Goal: Task Accomplishment & Management: Manage account settings

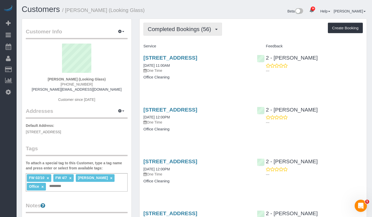
click at [194, 33] on button "Completed Bookings (56)" at bounding box center [182, 29] width 79 height 13
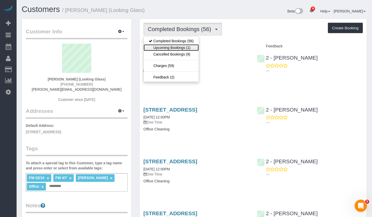
click at [183, 46] on link "Upcoming Bookings (1)" at bounding box center [171, 47] width 55 height 7
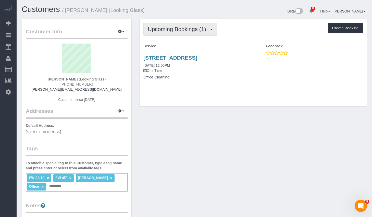
click at [157, 35] on button "Upcoming Bookings (1)" at bounding box center [180, 29] width 74 height 13
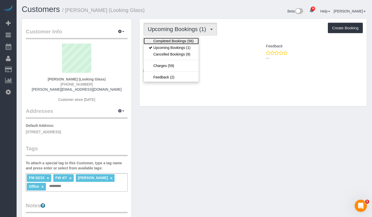
click at [159, 39] on link "Completed Bookings (56)" at bounding box center [171, 41] width 55 height 7
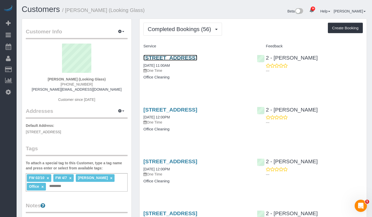
click at [174, 59] on link "190 West Street, Suite 18, Brooklyn, NY 11222" at bounding box center [170, 58] width 54 height 6
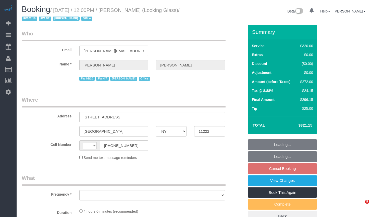
select select "NY"
select select "240"
select select "string:[GEOGRAPHIC_DATA]"
select select "object:1052"
select select "number:60"
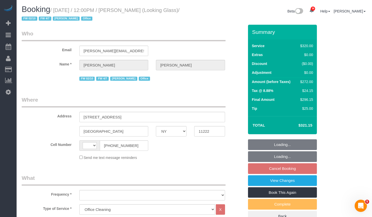
select select "number:73"
select select "number:15"
select select "number:6"
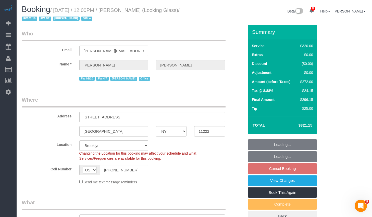
select select "spot5"
select select "string:stripe-pm_1Pk9r74VGloSiKo7ygf3bK1Q"
select select "object:1407"
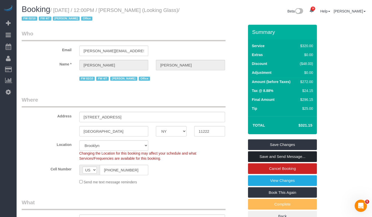
click at [265, 158] on link "Save and Send Message..." at bounding box center [282, 156] width 69 height 11
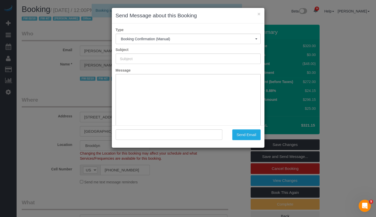
type input "Cleaning Confirmed for 10/09/2025 at 12:00pm"
type input ""Thomas Galarce" <thomas@lookingglassfactory.com>"
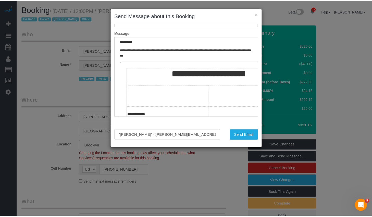
scroll to position [59, 0]
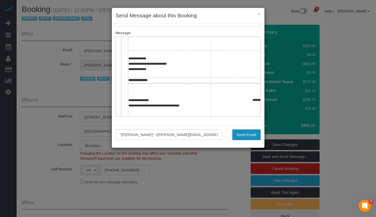
click at [251, 133] on button "Send Email" at bounding box center [246, 135] width 28 height 11
click at [249, 133] on div "Send Email" at bounding box center [245, 135] width 38 height 11
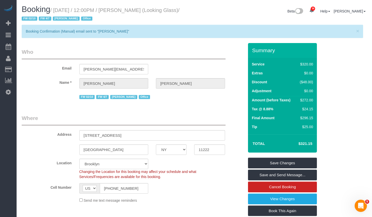
click at [243, 138] on div "Address 190 West Street, Suite 18" at bounding box center [133, 127] width 230 height 26
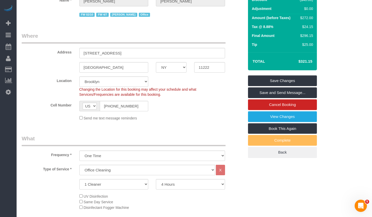
scroll to position [0, 0]
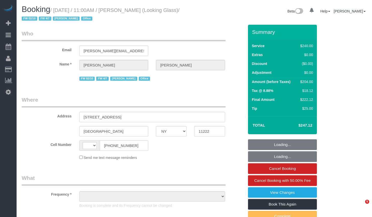
select select "NY"
select select "object:591"
select select "number:59"
select select "number:73"
select select "number:15"
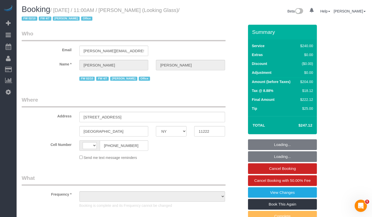
select select "number:5"
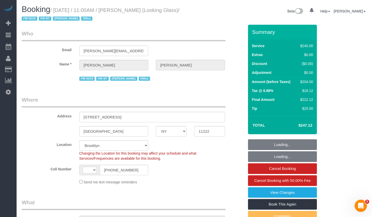
select select "object:740"
select select "string:[GEOGRAPHIC_DATA]"
select select "string:stripe-pm_1Pk9r74VGloSiKo7ygf3bK1Q"
select select "spot1"
select select "180"
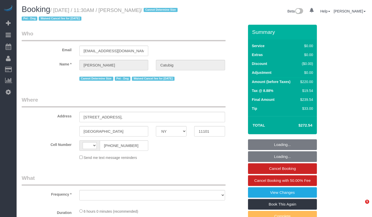
select select "NY"
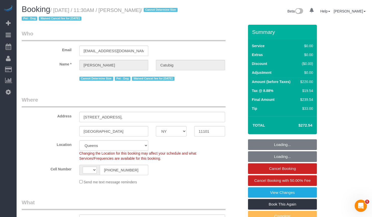
select select "string:[GEOGRAPHIC_DATA]"
select select "object:932"
select select "2"
select select "object:1479"
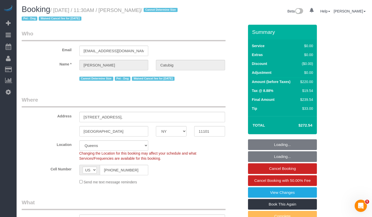
select select "string:stripe-pm_1S6J1y4VGloSiKo7cPiSkt4V"
select select "number:58"
select select "number:75"
select select "number:13"
select select "number:6"
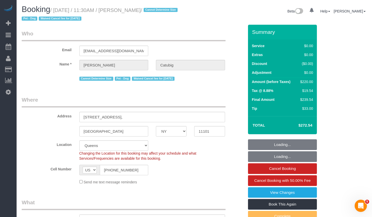
select select "2"
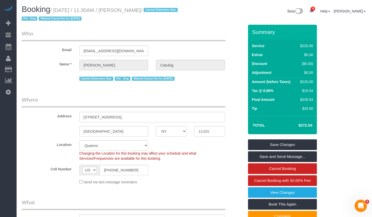
click at [129, 10] on small "/ October 06, 2025 / 11:30AM / Katlyn Catubig / Cannot Determine Size Pet - Dog…" at bounding box center [100, 14] width 157 height 14
copy small "Katlyn Catubig"
drag, startPoint x: 127, startPoint y: 10, endPoint x: 162, endPoint y: 12, distance: 34.2
click at [162, 12] on small "/ October 06, 2025 / 11:30AM / Katlyn Catubig / Cannot Determine Size Pet - Dog…" at bounding box center [100, 14] width 157 height 14
drag, startPoint x: 58, startPoint y: 10, endPoint x: 161, endPoint y: 12, distance: 103.3
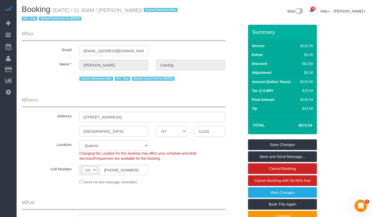
click at [161, 12] on small "/ October 06, 2025 / 11:30AM / Katlyn Catubig / Cannot Determine Size Pet - Dog…" at bounding box center [100, 14] width 157 height 14
copy small "October 06, 2025 / 11:30AM / Katlyn Catubig"
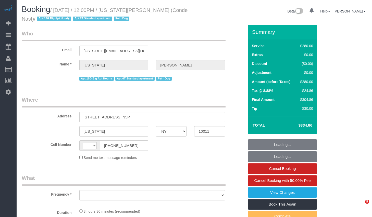
select select "NY"
select select "string:[GEOGRAPHIC_DATA]"
click at [159, 10] on small "/ [DATE] / 12:00PM / [US_STATE][PERSON_NAME] (Conde Nast) / Apt 16G Big Apt Hou…" at bounding box center [105, 14] width 166 height 14
select select "210"
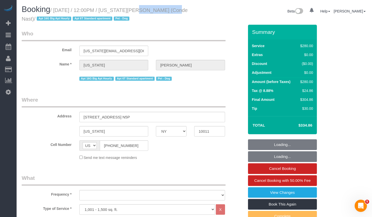
select select "object:908"
select select "number:59"
select select "number:74"
select select "number:13"
select select "number:6"
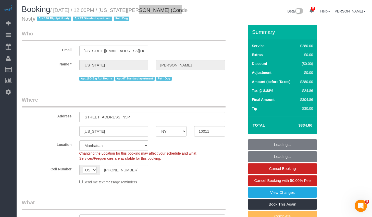
select select "string:stripe-pm_1R4ht54VGloSiKo72HDr2sM7"
select select "spot1"
select select "object:1447"
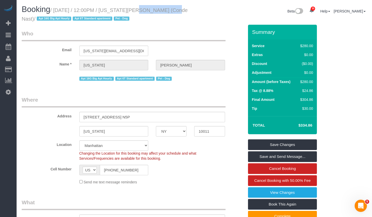
drag, startPoint x: 58, startPoint y: 10, endPoint x: 190, endPoint y: 11, distance: 132.1
click at [190, 11] on h1 "Booking / October 06, 2025 / 12:00PM / Virginia Smith (Conde Nast) / Apt 16G Bi…" at bounding box center [106, 13] width 169 height 17
copy small "October 06, 2025 / 12:00PM / Virginia Smith (Conde Nast)"
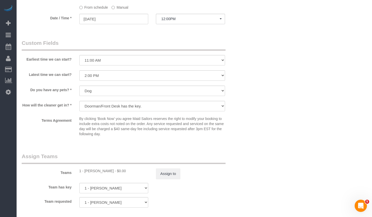
scroll to position [452, 0]
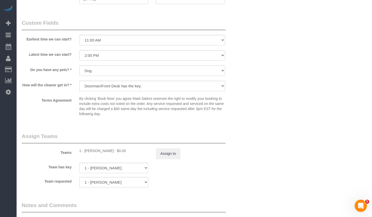
click at [91, 149] on div "1 - Noufoh Sodandji - $0.00" at bounding box center [113, 150] width 69 height 5
copy div "Noufoh"
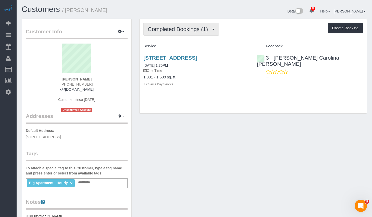
click at [161, 31] on span "Completed Bookings (1)" at bounding box center [179, 29] width 63 height 6
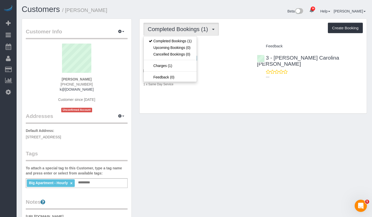
click at [286, 70] on icon at bounding box center [285, 72] width 4 height 4
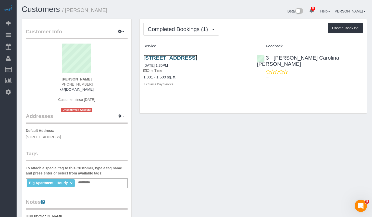
click at [197, 58] on link "[STREET_ADDRESS]" at bounding box center [170, 58] width 54 height 6
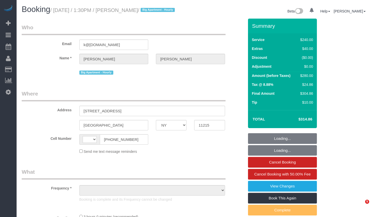
select select "NY"
select select "string:[GEOGRAPHIC_DATA]"
select select "string:stripe-pm_1SEnTZ4VGloSiKo70cs2KHcC"
select select "number:60"
select select "number:74"
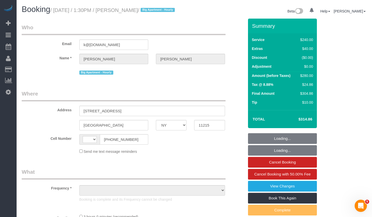
select select "number:15"
select select "number:5"
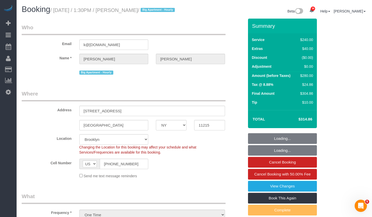
select select "object:1420"
select select "180"
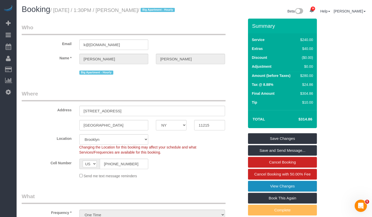
click at [302, 187] on link "View Changes" at bounding box center [282, 186] width 69 height 11
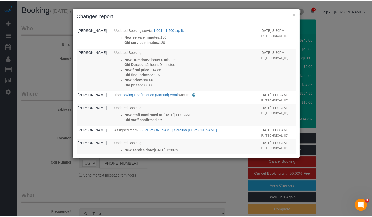
scroll to position [88, 0]
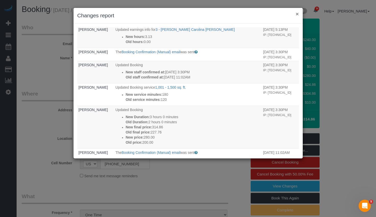
click at [296, 15] on button "×" at bounding box center [296, 13] width 3 height 5
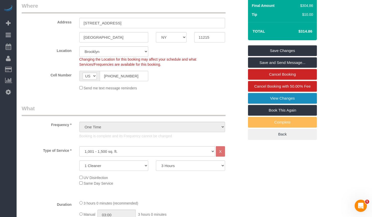
scroll to position [0, 0]
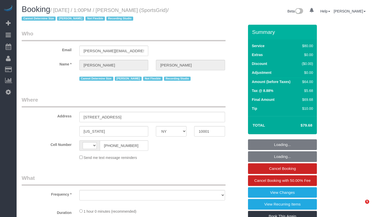
select select "NY"
select select "string:[GEOGRAPHIC_DATA]"
select select "object:833"
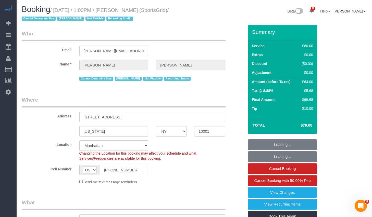
select select "string:stripe-pm_1QoRfo4VGloSiKo7CpkoBSCp"
select select "number:89"
select select "number:90"
select select "number:15"
select select "number:7"
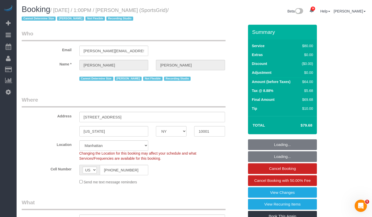
select select "number:21"
select select "object:1154"
select select "spot1"
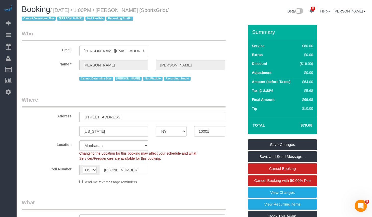
drag, startPoint x: 125, startPoint y: 10, endPoint x: 169, endPoint y: 14, distance: 43.5
click at [169, 14] on h1 "Booking / October 06, 2025 / 1:00PM / Gregg Sussman (SportsGrid) / Cannot Deter…" at bounding box center [106, 13] width 169 height 17
copy small "Gregg Sussman"
drag, startPoint x: 56, startPoint y: 9, endPoint x: 65, endPoint y: 16, distance: 11.3
click at [65, 16] on small "/ October 06, 2025 / 1:00PM / Gregg Sussman (SportsGrid) / Cannot Determine Siz…" at bounding box center [95, 14] width 147 height 14
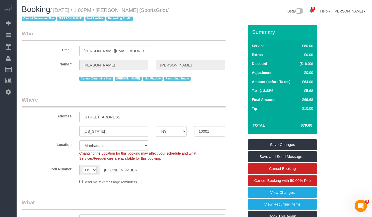
click at [62, 12] on small "/ October 06, 2025 / 1:00PM / Gregg Sussman (SportsGrid) / Cannot Determine Siz…" at bounding box center [95, 14] width 147 height 14
drag, startPoint x: 58, startPoint y: 10, endPoint x: 50, endPoint y: 21, distance: 13.6
click at [50, 21] on small "/ October 06, 2025 / 1:00PM / Gregg Sussman (SportsGrid) / Cannot Determine Siz…" at bounding box center [95, 14] width 147 height 14
copy small "October 06, 2025 / 1:00PM / Gregg Sussman (SportsGrid)"
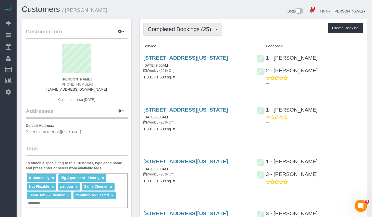
click at [200, 33] on button "Completed Bookings (25)" at bounding box center [182, 29] width 79 height 13
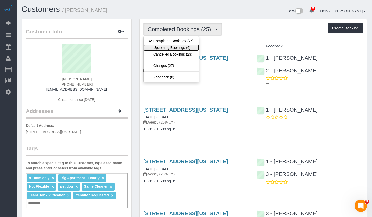
click at [189, 48] on link "Upcoming Bookings (6)" at bounding box center [171, 47] width 55 height 7
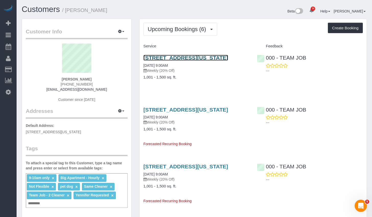
click at [184, 58] on link "[STREET_ADDRESS][US_STATE]" at bounding box center [185, 58] width 85 height 6
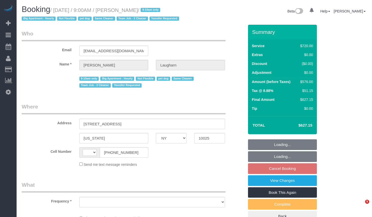
select select "NY"
select select "number:89"
select select "number:70"
select select "number:13"
select select "number:6"
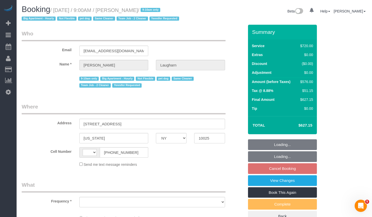
select select "string:US"
select select "string:stripe-pm_1Qg79n4VGloSiKo7Xb5RYN0j"
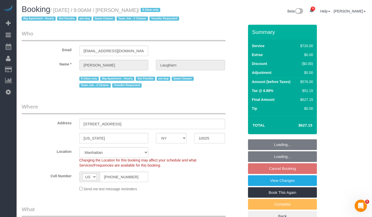
select select "object:1076"
select select "2"
select select "270"
select select "spot2"
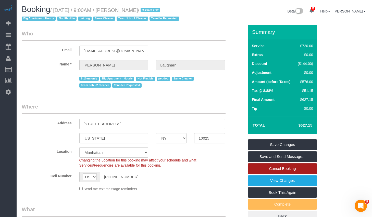
click at [278, 170] on link "Cancel Booking" at bounding box center [282, 168] width 69 height 11
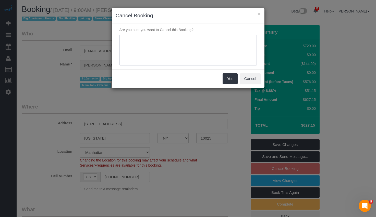
click at [183, 53] on textarea at bounding box center [187, 50] width 137 height 31
type textarea "M"
type textarea "Deep Clean for 10/18."
click at [229, 81] on button "Yes" at bounding box center [229, 78] width 15 height 11
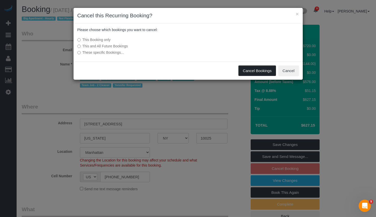
click at [256, 72] on button "Cancel Bookings" at bounding box center [256, 71] width 37 height 11
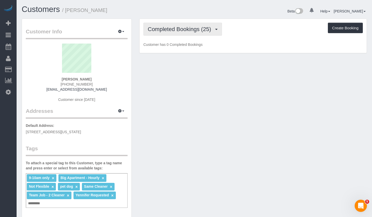
click at [222, 27] on button "Completed Bookings (25)" at bounding box center [182, 29] width 79 height 13
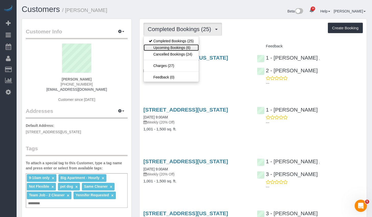
click at [176, 48] on link "Upcoming Bookings (6)" at bounding box center [171, 47] width 55 height 7
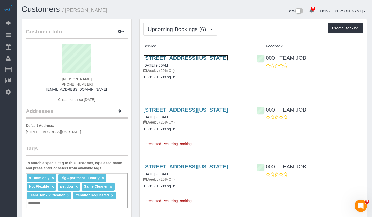
click at [182, 57] on link "[STREET_ADDRESS][US_STATE]" at bounding box center [185, 58] width 85 height 6
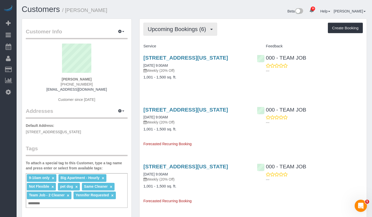
click at [209, 28] on span "Upcoming Bookings (6)" at bounding box center [178, 29] width 61 height 6
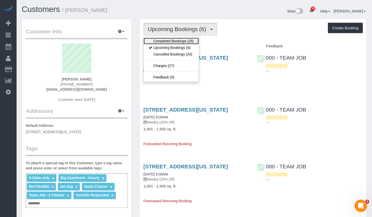
click at [189, 40] on link "Completed Bookings (25)" at bounding box center [171, 41] width 55 height 7
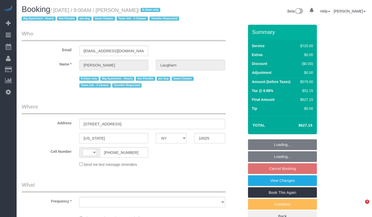
select select "NY"
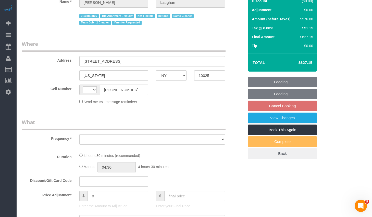
select select "string:[GEOGRAPHIC_DATA]"
select select "number:89"
select select "number:70"
select select "number:13"
select select "number:6"
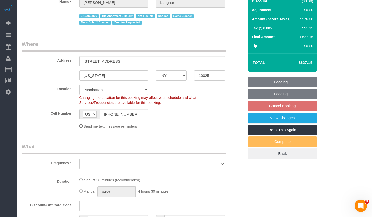
select select "object:986"
select select "string:stripe-pm_1Qg79n4VGloSiKo7Xb5RYN0j"
select select "2"
select select "270"
select select "spot2"
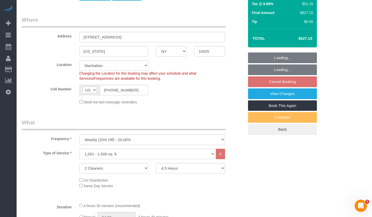
select select "object:1459"
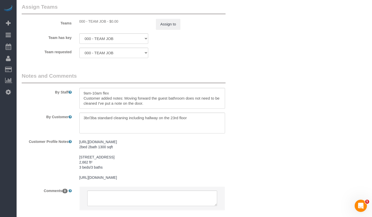
scroll to position [629, 0]
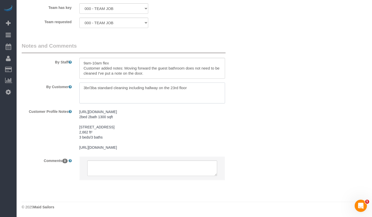
click at [196, 83] on textarea at bounding box center [152, 93] width 146 height 21
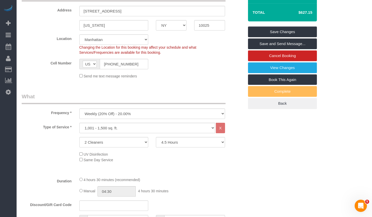
scroll to position [0, 0]
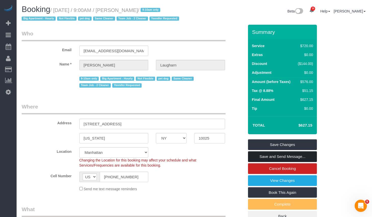
type textarea "3br/3ba standard cleaning including hallway on the 23rd floor Deep Cleaning on …"
click at [276, 155] on link "Save and Send Message..." at bounding box center [282, 156] width 69 height 11
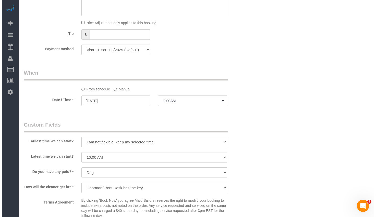
scroll to position [445, 0]
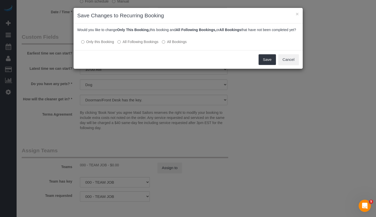
click at [277, 63] on div "Save Cancel" at bounding box center [187, 59] width 229 height 19
click at [281, 64] on button "Cancel" at bounding box center [288, 59] width 21 height 11
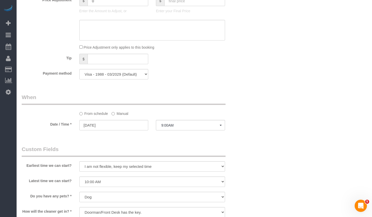
scroll to position [360, 0]
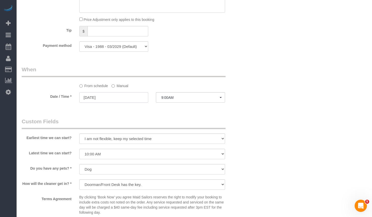
click at [120, 99] on input "10/20/2025" at bounding box center [113, 97] width 69 height 10
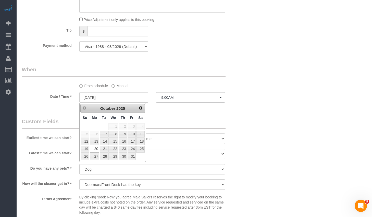
click at [196, 113] on div "Who Email fionamaylaugharn@gmail.com Name * Fiona Laugharn 9-10am only Big Apar…" at bounding box center [133, 61] width 230 height 794
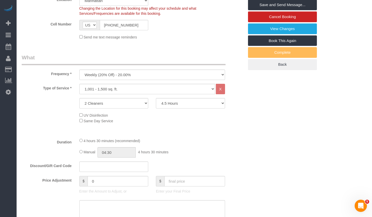
scroll to position [176, 0]
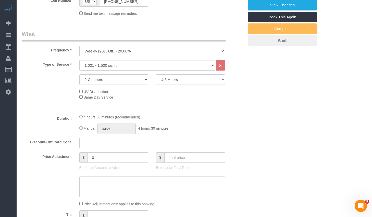
click at [202, 80] on select "2 Hours 2.5 Hours 3 Hours 3.5 Hours 4 Hours 4.5 Hours 5 Hours 5.5 Hours 6 Hours…" at bounding box center [190, 79] width 69 height 10
select select "360"
click at [156, 74] on select "2 Hours 2.5 Hours 3 Hours 3.5 Hours 4 Hours 4.5 Hours 5 Hours 5.5 Hours 6 Hours…" at bounding box center [190, 79] width 69 height 10
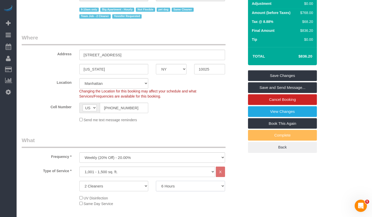
scroll to position [21, 0]
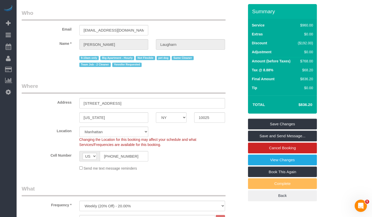
select select "spot60"
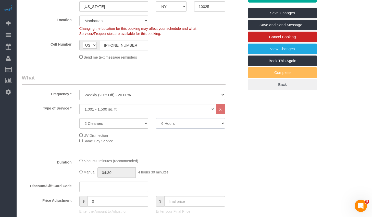
scroll to position [0, 0]
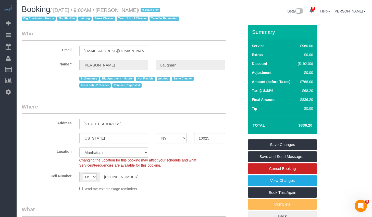
drag, startPoint x: 298, startPoint y: 124, endPoint x: 318, endPoint y: 127, distance: 20.4
click at [318, 127] on div "Summary Service $960.00 Extras $0.00 Discount ($192.00) Adjustment $0.00 Amount…" at bounding box center [287, 129] width 86 height 208
copy table "Total"
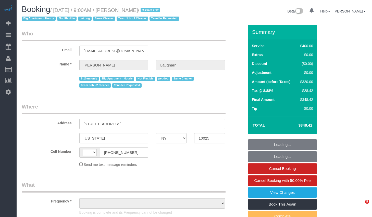
select select "NY"
select select "string:[GEOGRAPHIC_DATA]"
select select "300"
select select "object:929"
select select "string:stripe-pm_1Qg79n4VGloSiKo7Xb5RYN0j"
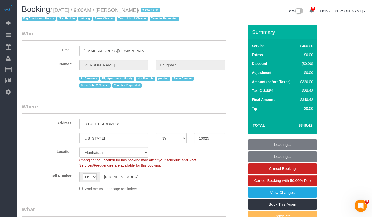
select select "spot1"
select select "number:89"
select select "number:70"
select select "number:13"
select select "number:6"
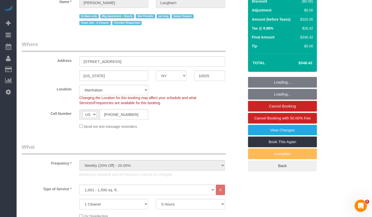
scroll to position [148, 0]
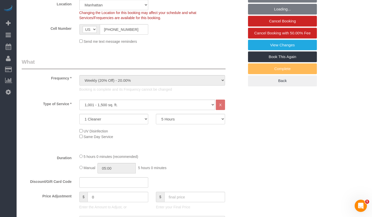
select select "object:1473"
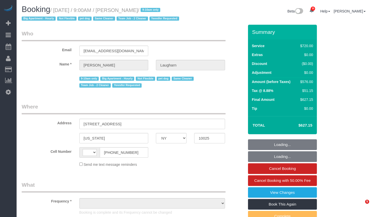
select select "NY"
select select "string:[GEOGRAPHIC_DATA]"
select select "object:852"
select select "string:stripe-pm_1Qg79n4VGloSiKo7Xb5RYN0j"
select select "spot1"
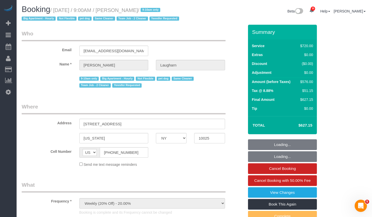
select select "number:89"
select select "number:70"
select select "number:13"
select select "number:6"
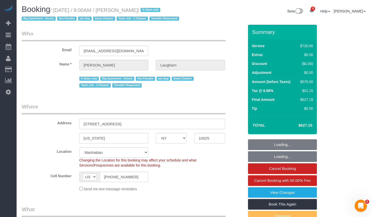
select select "object:1398"
select select "2"
select select "270"
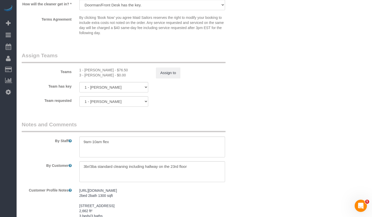
scroll to position [628, 0]
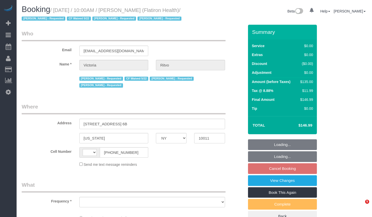
select select "NY"
select select "string:[GEOGRAPHIC_DATA]"
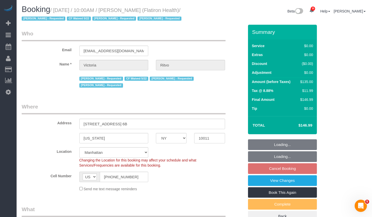
select select "string:stripe-pm_1RbL4h4VGloSiKo7vN4AGP0f"
select select "object:829"
select select "number:89"
select select "number:90"
select select "number:15"
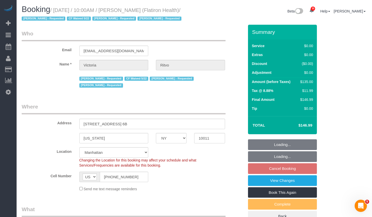
select select "number:5"
select select "object:1086"
select select "spot3"
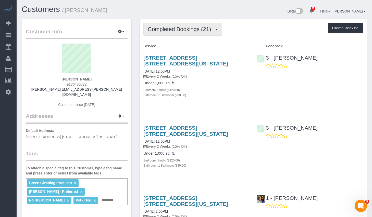
click at [165, 29] on span "Completed Bookings (21)" at bounding box center [181, 29] width 66 height 6
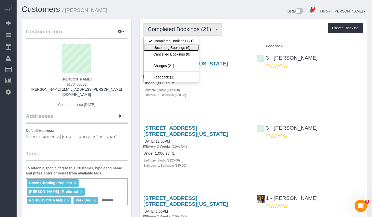
click at [163, 47] on link "Upcoming Bookings (6)" at bounding box center [171, 47] width 55 height 7
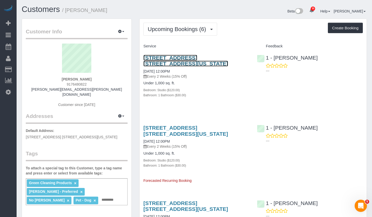
click at [166, 59] on link "[STREET_ADDRESS] [STREET_ADDRESS][US_STATE]" at bounding box center [185, 61] width 85 height 12
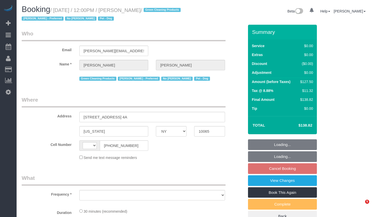
select select "NY"
select select "string:US"
select select "object:827"
select select "string:stripe-pm_1PtxTQ4VGloSiKo7ZFHK5Uwh"
select select "number:89"
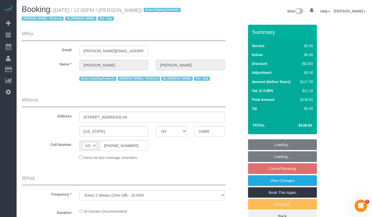
select select "number:90"
select select "number:13"
select select "number:7"
select select "spot5"
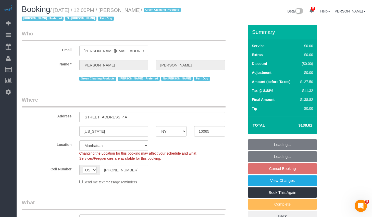
select select "object:1469"
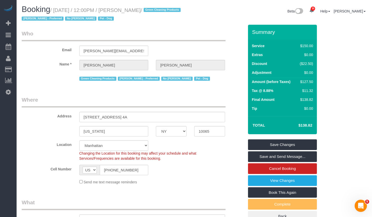
copy small "October 08, 2025 / 12:00PM / Zack Cooper"
drag, startPoint x: 58, startPoint y: 9, endPoint x: 157, endPoint y: 11, distance: 98.9
click at [157, 11] on small "/ October 08, 2025 / 12:00PM / Zack Cooper / Green Cleaning Products Marlenyn R…" at bounding box center [102, 14] width 160 height 14
click at [269, 166] on link "Cancel Booking" at bounding box center [282, 168] width 69 height 11
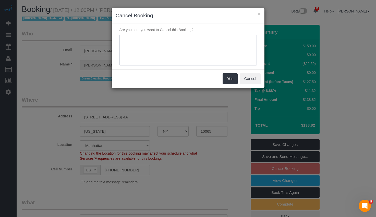
click at [161, 45] on textarea at bounding box center [187, 50] width 137 height 31
paste textarea "Good morning - can we cancel this week's cleaning?"
type textarea "Good morning - can we cancel this week's cleaning?"
click at [231, 82] on button "Yes" at bounding box center [229, 78] width 15 height 11
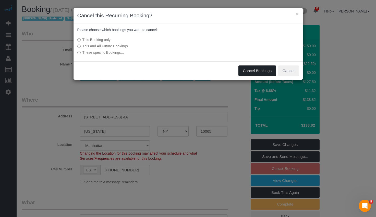
click at [251, 72] on button "Cancel Bookings" at bounding box center [256, 71] width 37 height 11
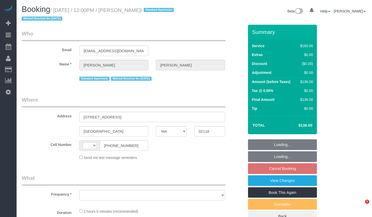
select select "MA"
select select "spot5"
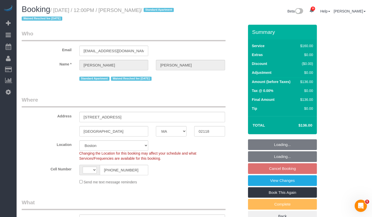
select select "string:[GEOGRAPHIC_DATA]"
select select "string:stripe-pm_1LhG8X4VGloSiKo7WCN6meOp"
select select "spot57"
select select "object:826"
select select "number:89"
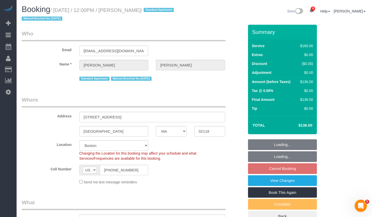
select select "number:90"
select select "number:15"
select select "number:7"
select select "object:1106"
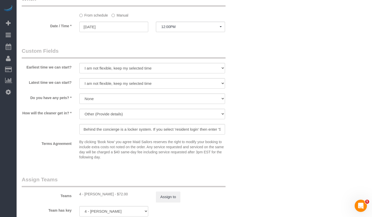
scroll to position [437, 0]
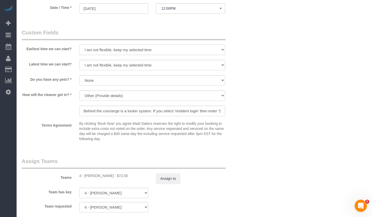
click at [162, 49] on select "I am not flexible, keep my selected time 8:00 AM 9:00 AM 10:00 AM 11:00 AM 12:0…" at bounding box center [152, 50] width 146 height 10
select select "number:58"
click at [79, 45] on select "I am not flexible, keep my selected time 8:00 AM 9:00 AM 10:00 AM 11:00 AM 12:0…" at bounding box center [152, 50] width 146 height 10
click at [120, 66] on select "I am not flexible, keep my selected time 8:00 AM 9:00 AM 10:00 AM 11:00 AM 12:0…" at bounding box center [152, 65] width 146 height 10
select select "number:76"
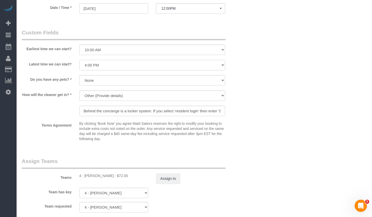
click at [79, 60] on select "I am not flexible, keep my selected time 8:00 AM 9:00 AM 10:00 AM 11:00 AM 12:0…" at bounding box center [152, 65] width 146 height 10
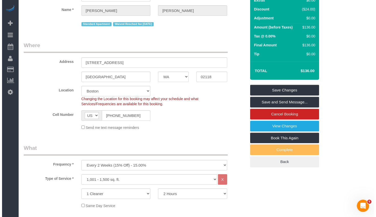
scroll to position [0, 0]
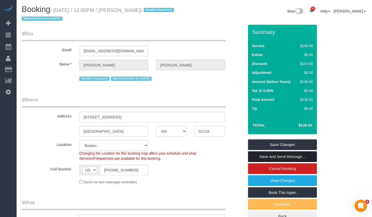
click at [282, 157] on link "Save and Send Message..." at bounding box center [282, 156] width 69 height 11
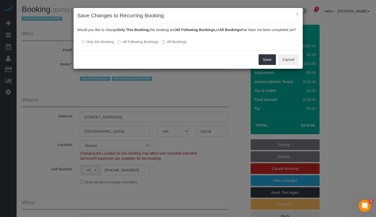
click at [130, 44] on label "All Following Bookings" at bounding box center [137, 41] width 41 height 5
click at [267, 65] on button "Save" at bounding box center [266, 59] width 17 height 11
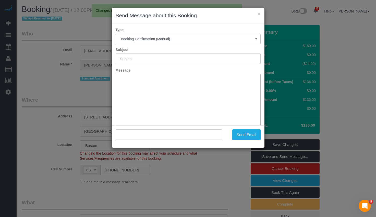
type input "Cleaning Confirmed for 10/08/2025 at 12:00pm"
type input ""Stephen Lantz" <slantz220@gmail.com>"
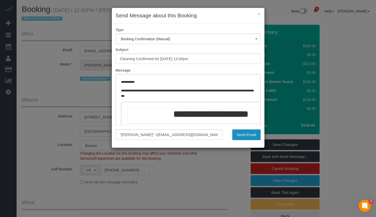
click at [254, 138] on button "Send Email" at bounding box center [246, 135] width 28 height 11
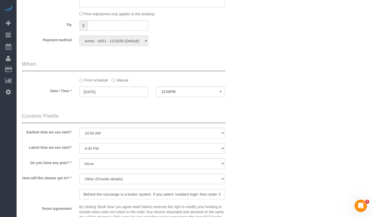
scroll to position [470, 0]
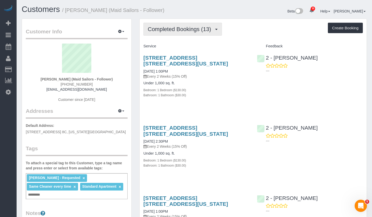
click at [200, 34] on button "Completed Bookings (13)" at bounding box center [182, 29] width 79 height 13
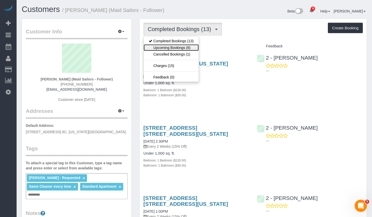
click at [162, 48] on link "Upcoming Bookings (6)" at bounding box center [171, 47] width 55 height 7
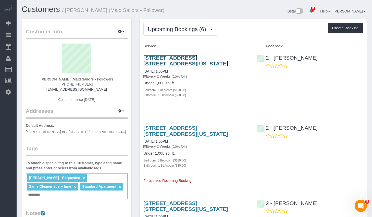
click at [174, 57] on link "[STREET_ADDRESS] [STREET_ADDRESS][US_STATE]" at bounding box center [185, 61] width 85 height 12
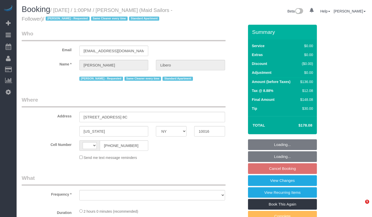
select select "NY"
select select "string:[GEOGRAPHIC_DATA]"
select select "object:578"
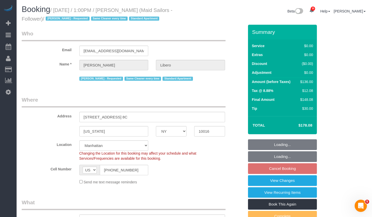
select select "string:stripe-pm_1R58eY4VGloSiKo7myzFn8KE"
select select "1"
select select "spot6"
select select "number:57"
select select "number:90"
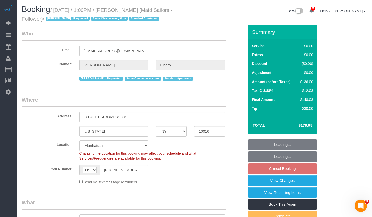
select select "number:15"
select select "number:6"
select select "object:1084"
select select "1"
drag, startPoint x: 57, startPoint y: 11, endPoint x: 63, endPoint y: 21, distance: 12.3
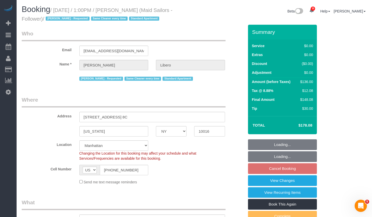
click at [63, 21] on small "/ [DATE] / 1:00PM / [PERSON_NAME] (Maid Sailors - Follower) / [PERSON_NAME] - R…" at bounding box center [97, 14] width 151 height 14
copy small "[DATE] / 1:00PM / [PERSON_NAME] (Maid Sailors - Follower)"
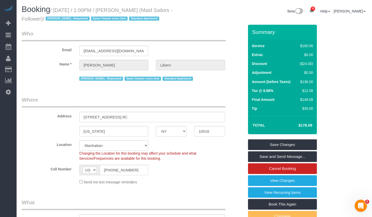
drag, startPoint x: 58, startPoint y: 11, endPoint x: 63, endPoint y: 22, distance: 11.5
click at [63, 22] on small "/ [DATE] / 1:00PM / [PERSON_NAME] (Maid Sailors - Follower) / [PERSON_NAME] - R…" at bounding box center [97, 14] width 151 height 14
copy small "[DATE] / 1:00PM / [PERSON_NAME] (Maid Sailors - Follower)"
click at [63, 99] on legend "Where" at bounding box center [124, 101] width 204 height 11
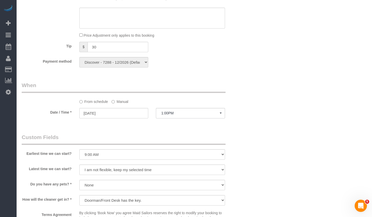
scroll to position [526, 0]
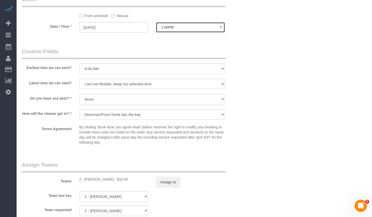
click at [188, 27] on span "1:00PM" at bounding box center [190, 27] width 58 height 4
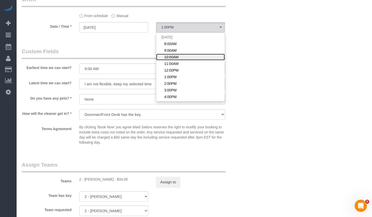
click at [175, 56] on span "10:00AM" at bounding box center [171, 57] width 14 height 5
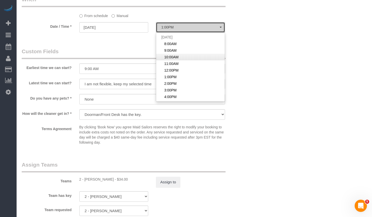
select select "spot3"
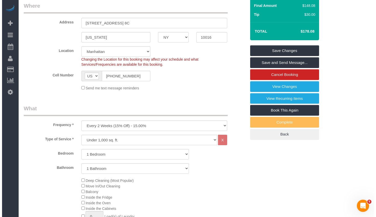
scroll to position [0, 0]
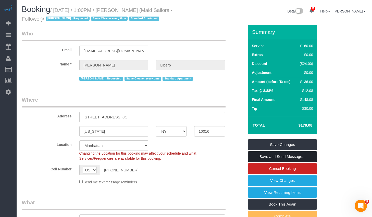
click at [264, 156] on link "Save and Send Message..." at bounding box center [282, 156] width 69 height 11
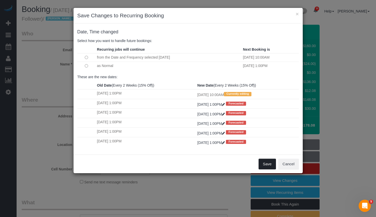
click at [264, 163] on button "Save" at bounding box center [266, 164] width 17 height 11
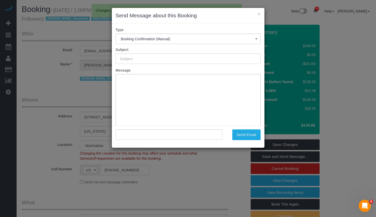
type input "Cleaning Confirmed for 10/08/2025 at 10:00am"
type input ""Madeleine Libero" <liberomadeleine@gmail.com>"
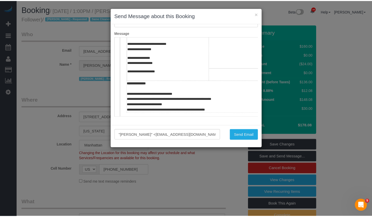
scroll to position [227, 0]
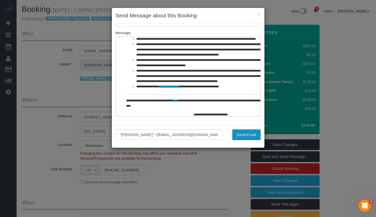
click at [240, 132] on button "Send Email" at bounding box center [246, 135] width 28 height 11
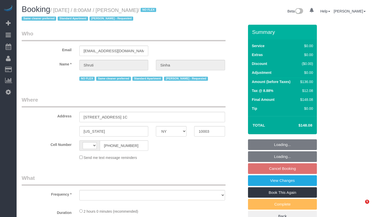
select select "NY"
select select "number:89"
select select "number:90"
select select "number:15"
select select "number:5"
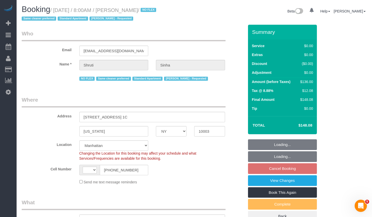
select select "string:[GEOGRAPHIC_DATA]"
select select "object:974"
select select "string:stripe-pm_1Nmzti4VGloSiKo7h2tyAH5l"
select select "1"
select select "spot1"
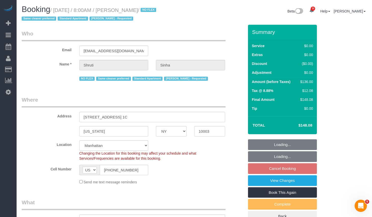
select select "object:1086"
select select "1"
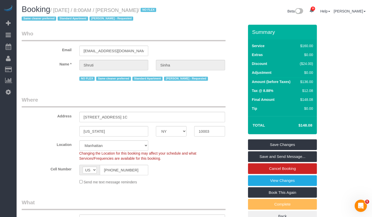
drag, startPoint x: 124, startPoint y: 11, endPoint x: 152, endPoint y: 11, distance: 27.8
click at [152, 11] on small "/ October 08, 2025 / 8:00AM / Shruti Sinha / NO FLEX Same cleaner preferred Sta…" at bounding box center [90, 14] width 136 height 14
copy small "Shruti Sinha"
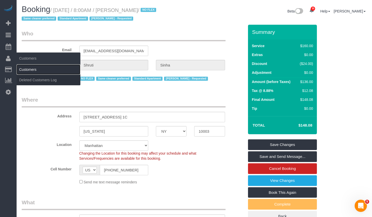
click at [28, 69] on link "Customers" at bounding box center [49, 70] width 64 height 10
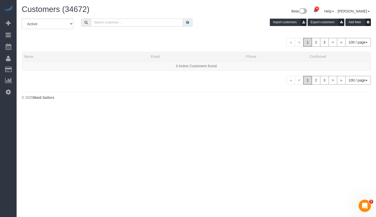
click at [128, 24] on input "text" at bounding box center [137, 23] width 92 height 8
paste input "Shruti Sinha"
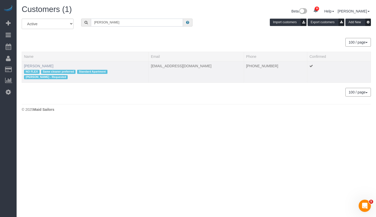
type input "Shruti Sinha"
click at [35, 66] on link "Shruti Sinha" at bounding box center [38, 66] width 29 height 4
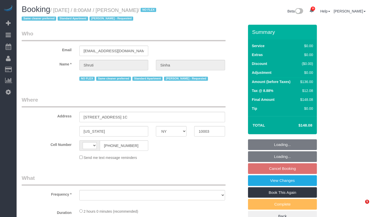
select select "NY"
select select "string:[GEOGRAPHIC_DATA]"
select select "number:89"
select select "number:90"
select select "number:15"
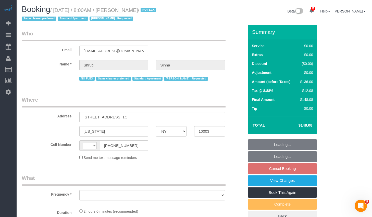
select select "number:5"
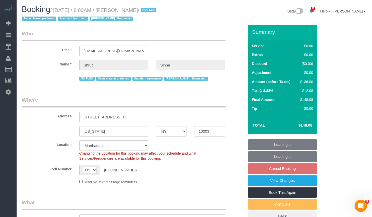
select select "object:1086"
select select "string:stripe-pm_1Nmzti4VGloSiKo7h2tyAH5l"
select select "1"
select select "spot1"
select select "1"
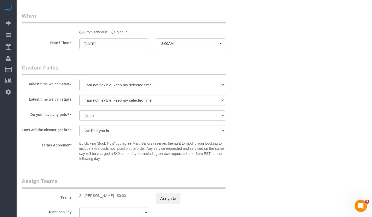
scroll to position [597, 0]
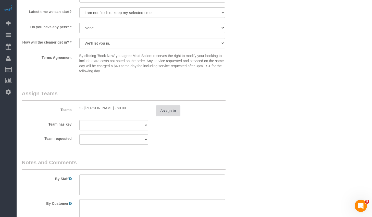
click at [174, 114] on button "Assign to" at bounding box center [168, 111] width 24 height 11
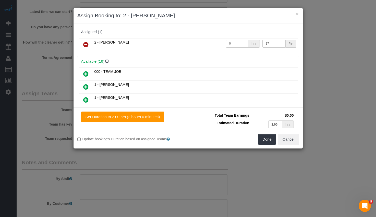
click at [86, 43] on icon at bounding box center [85, 45] width 5 height 6
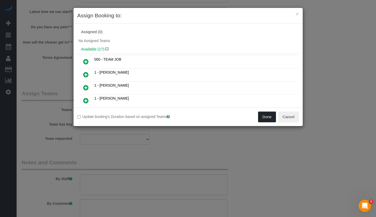
click at [263, 118] on button "Done" at bounding box center [267, 117] width 18 height 11
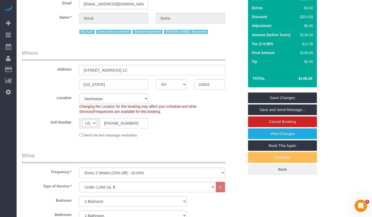
scroll to position [0, 0]
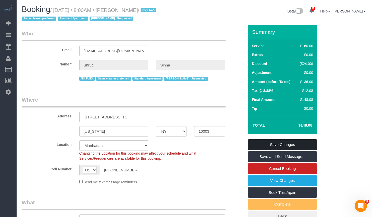
click at [267, 142] on link "Save Changes" at bounding box center [282, 144] width 69 height 11
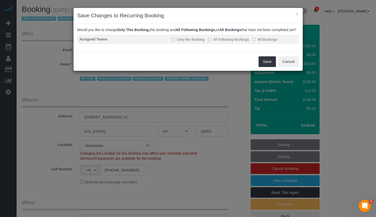
click at [222, 42] on label "All Following Bookings" at bounding box center [228, 39] width 41 height 5
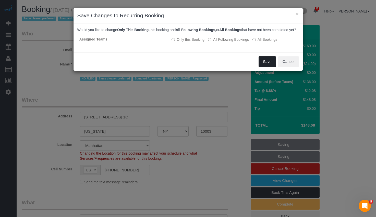
click at [267, 67] on button "Save" at bounding box center [266, 61] width 17 height 11
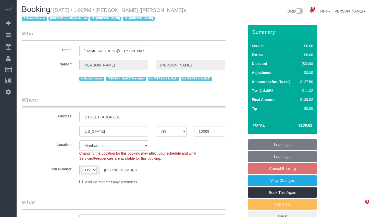
select select "NY"
select select "number:89"
select select "number:90"
select select "number:15"
select select "number:6"
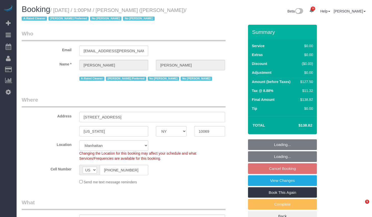
select select "spot6"
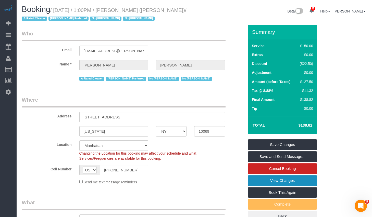
click at [267, 183] on link "View Changes" at bounding box center [282, 180] width 69 height 11
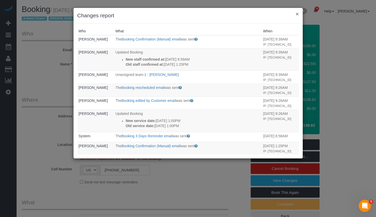
click at [297, 15] on button "×" at bounding box center [296, 13] width 3 height 5
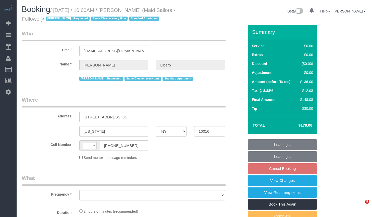
select select "NY"
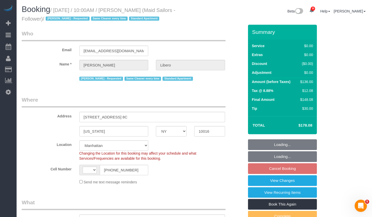
select select "string:[GEOGRAPHIC_DATA]"
select select "1"
select select "spot3"
select select "object:938"
select select "number:57"
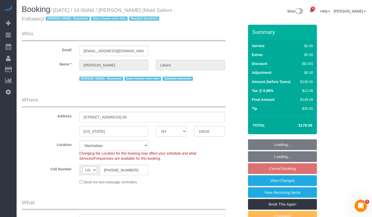
select select "number:90"
select select "number:15"
select select "number:6"
select select "1"
select select "object:1123"
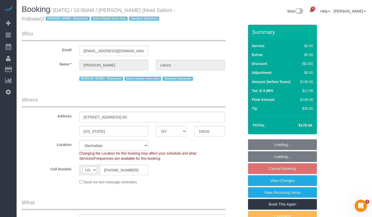
select select "string:stripe-pm_1R58eY4VGloSiKo7myzFn8KE"
